Goal: Find specific page/section: Find specific page/section

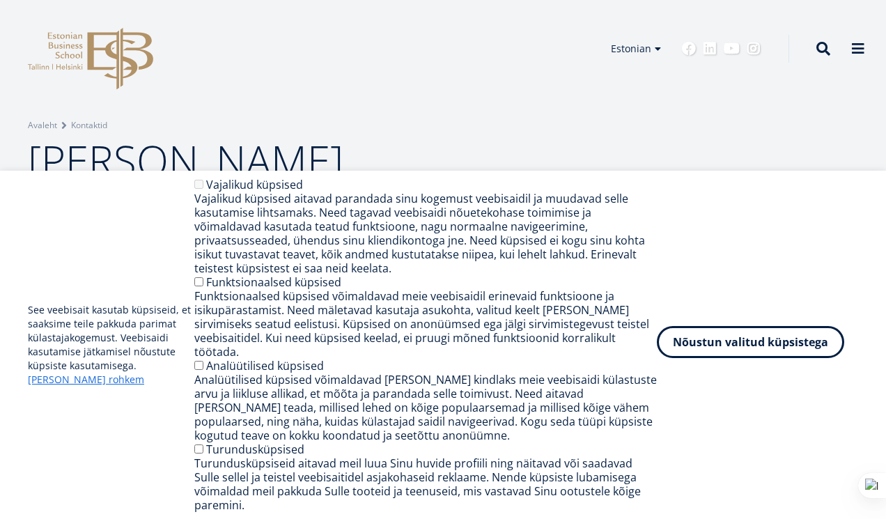
click at [728, 356] on button "Nõustun valitud küpsistega" at bounding box center [750, 342] width 187 height 32
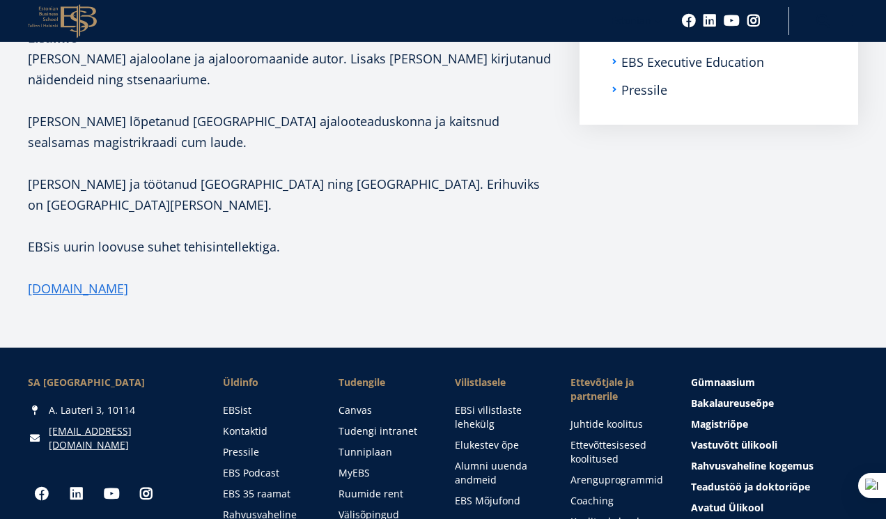
scroll to position [357, 0]
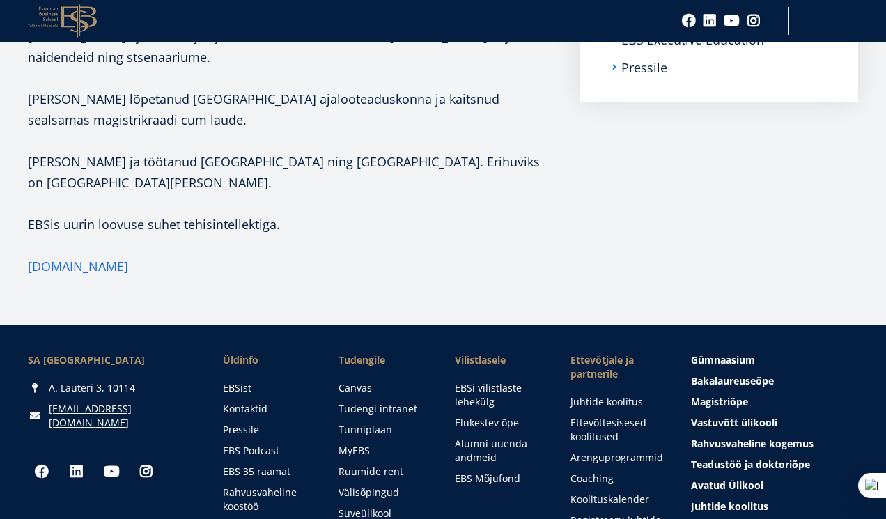
click at [128, 256] on link "[DOMAIN_NAME]" at bounding box center [78, 266] width 100 height 21
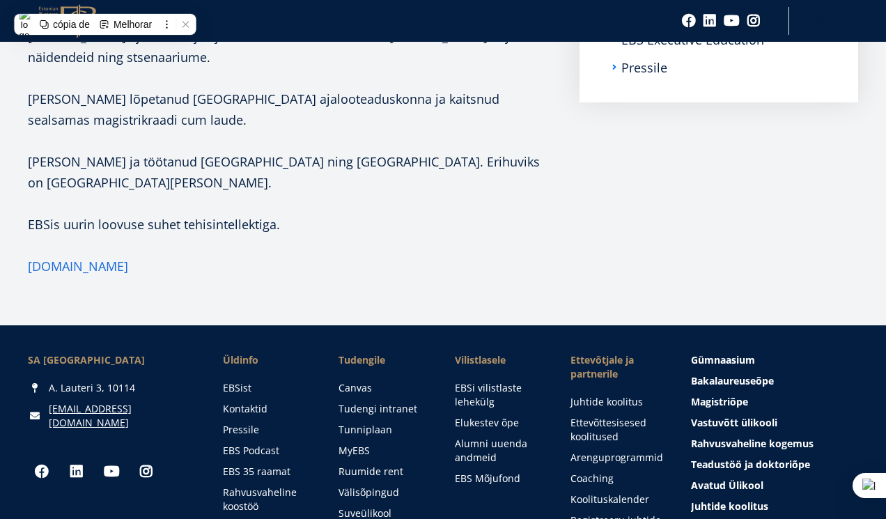
click at [128, 256] on link "[DOMAIN_NAME]" at bounding box center [78, 266] width 100 height 21
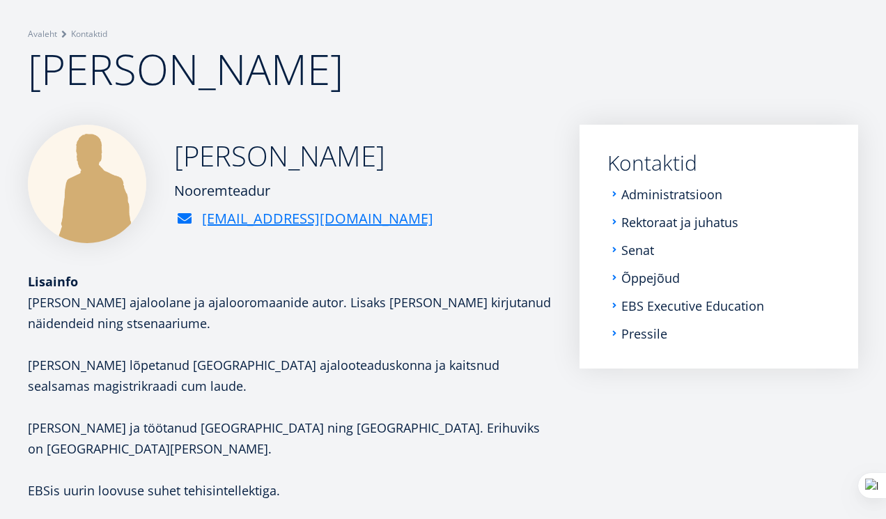
scroll to position [0, 0]
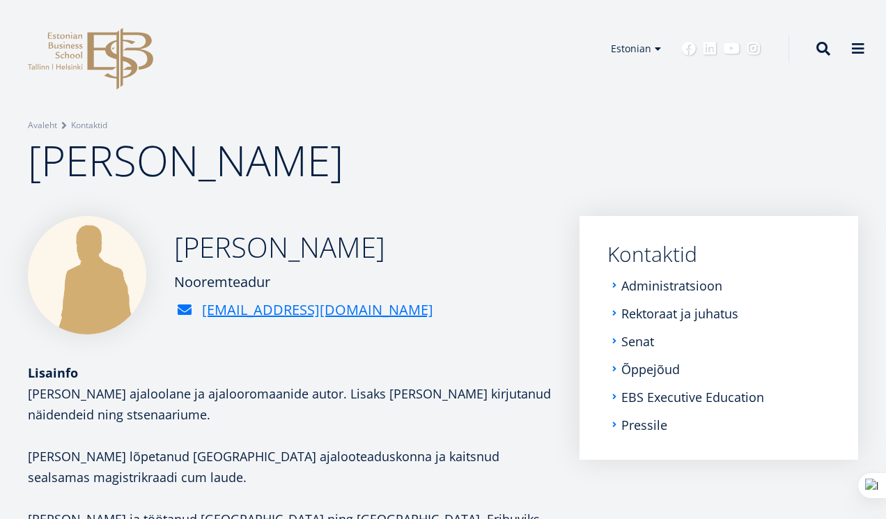
click at [48, 143] on span "[PERSON_NAME]" at bounding box center [185, 160] width 315 height 57
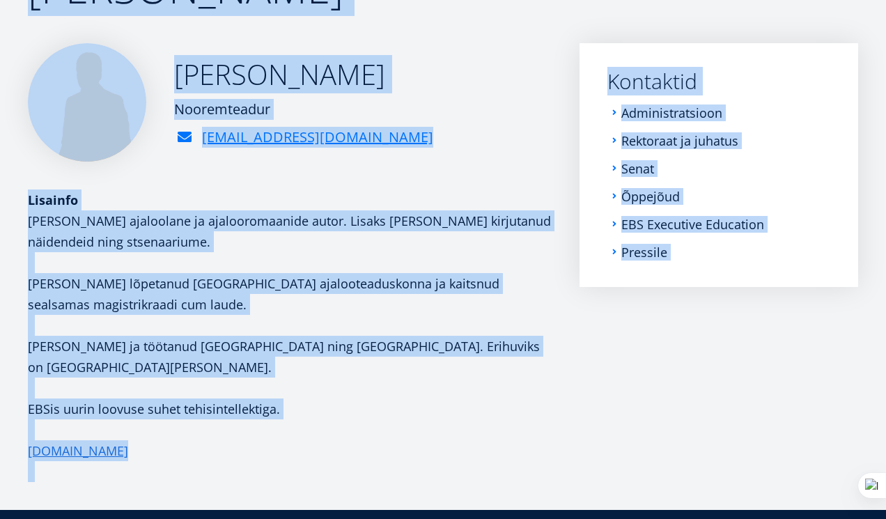
scroll to position [220, 0]
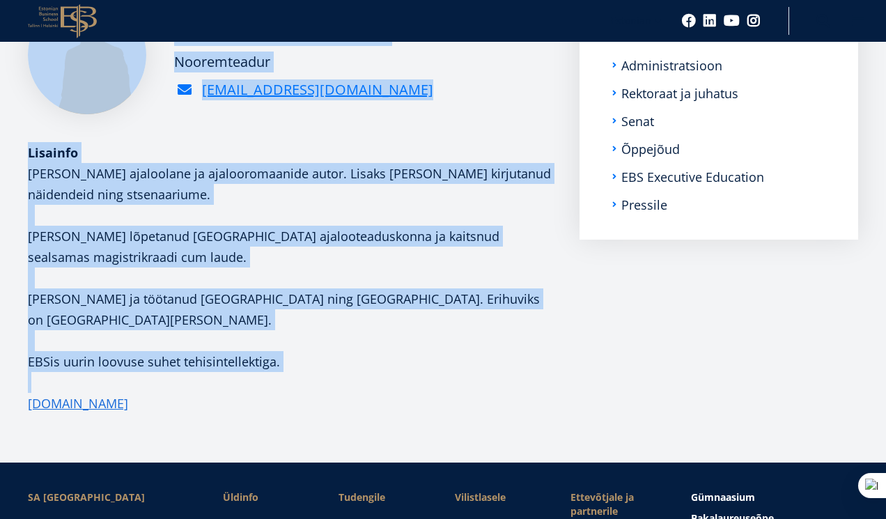
drag, startPoint x: 30, startPoint y: 155, endPoint x: 260, endPoint y: 366, distance: 312.5
click at [260, 366] on div "EBS Logo Created with Sketch. Kasutaja konto menüü Admin Estonian Estonian Engl…" at bounding box center [443, 319] width 886 height 1079
copy div "Tiit [PERSON_NAME] [EMAIL_ADDRESS][DOMAIN_NAME] Lisainfo [PERSON_NAME] ajaloola…"
click at [468, 154] on div "Lisainfo" at bounding box center [290, 152] width 524 height 21
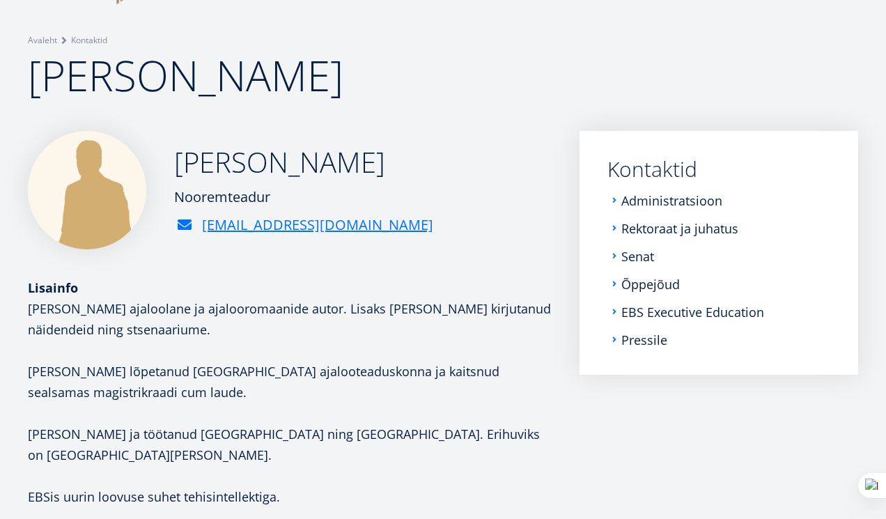
scroll to position [33, 0]
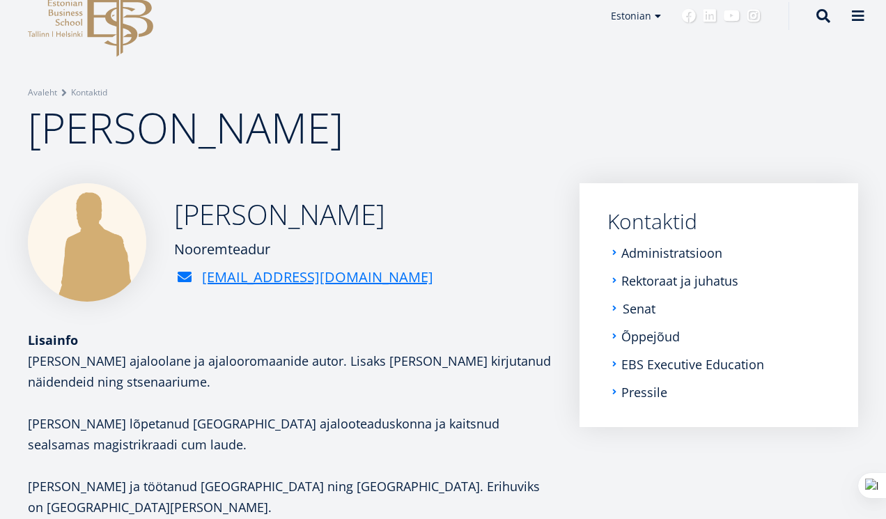
click at [638, 309] on link "Senat" at bounding box center [639, 309] width 33 height 14
